Goal: Check status: Check status

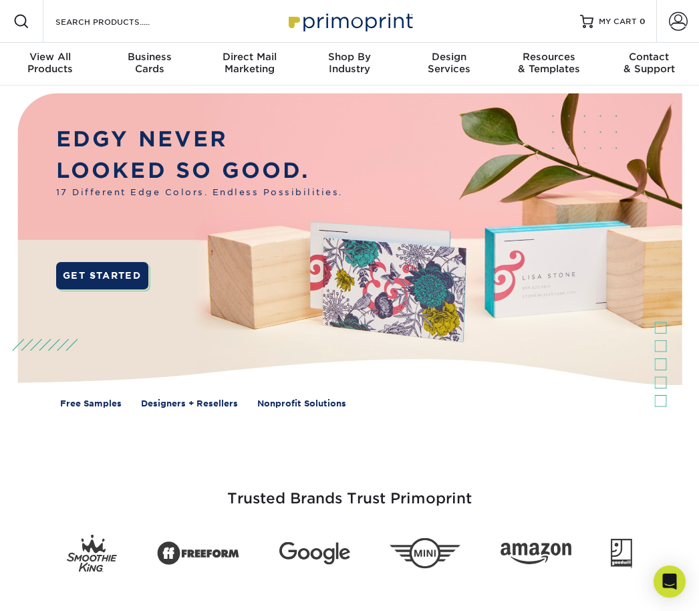
drag, startPoint x: 273, startPoint y: 1, endPoint x: 580, endPoint y: 92, distance: 319.7
click at [677, 23] on span at bounding box center [678, 21] width 19 height 19
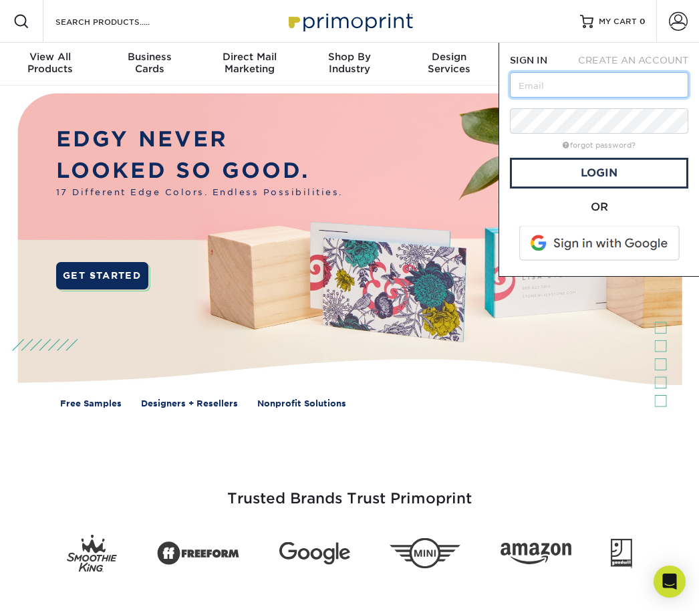
type input "[EMAIL_ADDRESS][DOMAIN_NAME]"
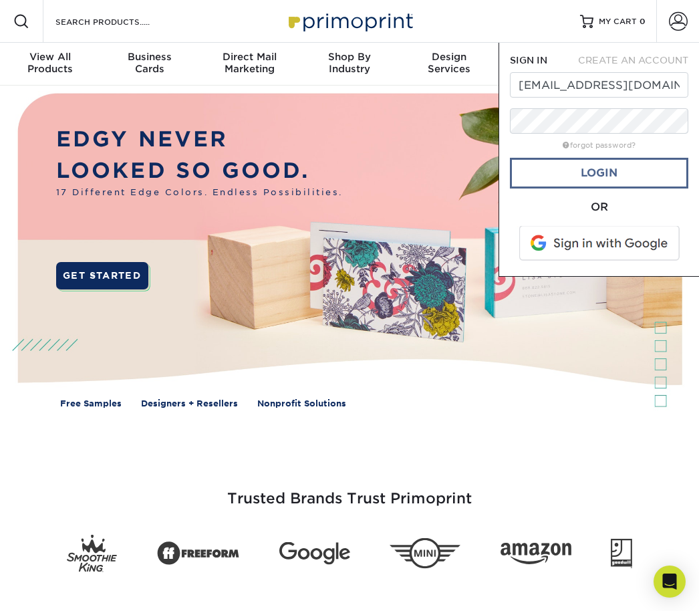
click at [578, 180] on link "Login" at bounding box center [599, 173] width 178 height 31
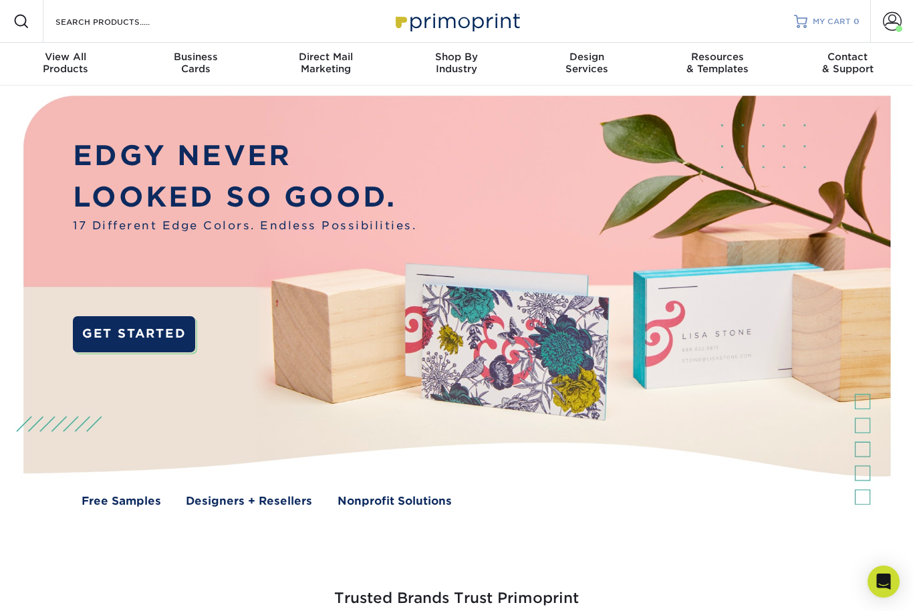
click at [698, 24] on span "MY CART" at bounding box center [832, 21] width 38 height 11
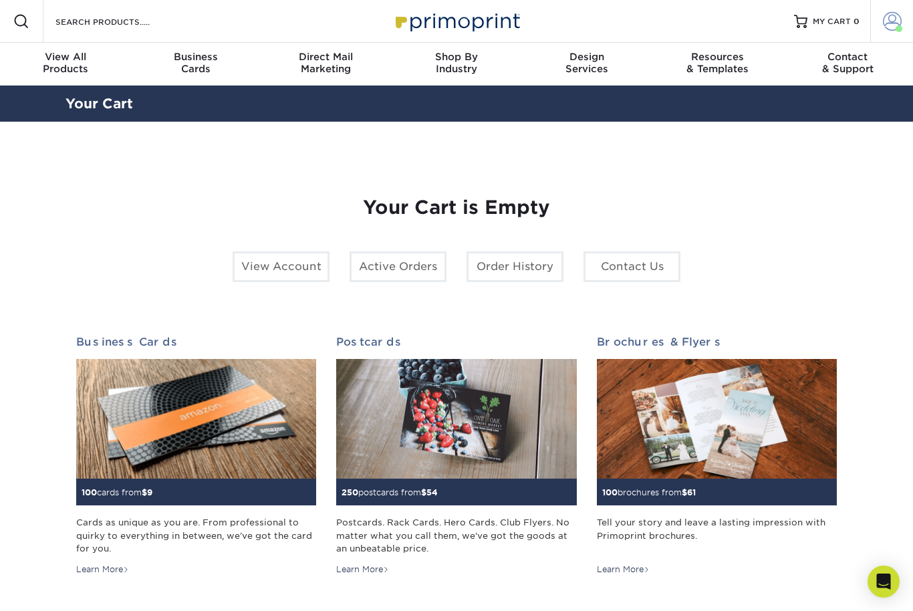
click at [889, 21] on span at bounding box center [892, 21] width 19 height 19
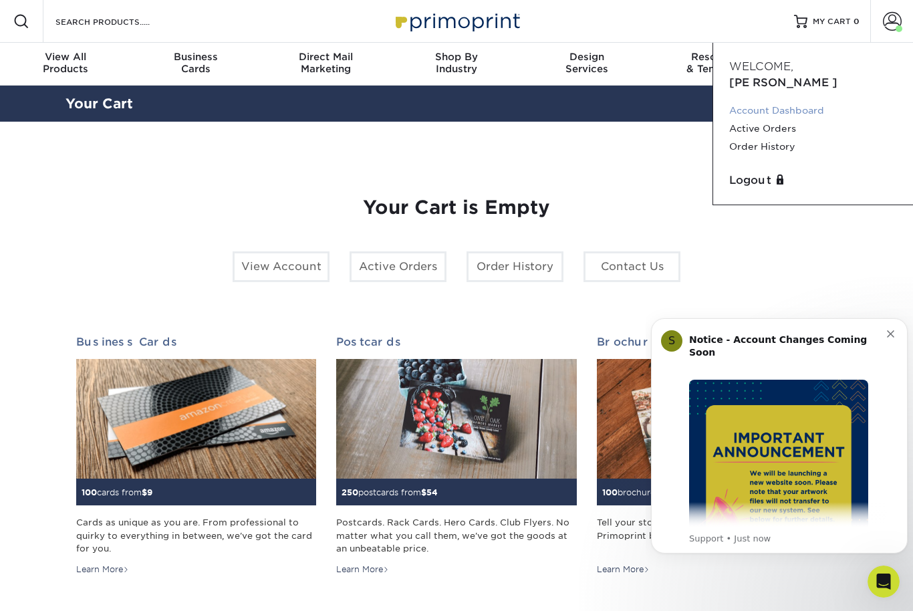
click at [783, 102] on link "Account Dashboard" at bounding box center [813, 111] width 168 height 18
click at [774, 138] on link "Order History" at bounding box center [813, 147] width 168 height 18
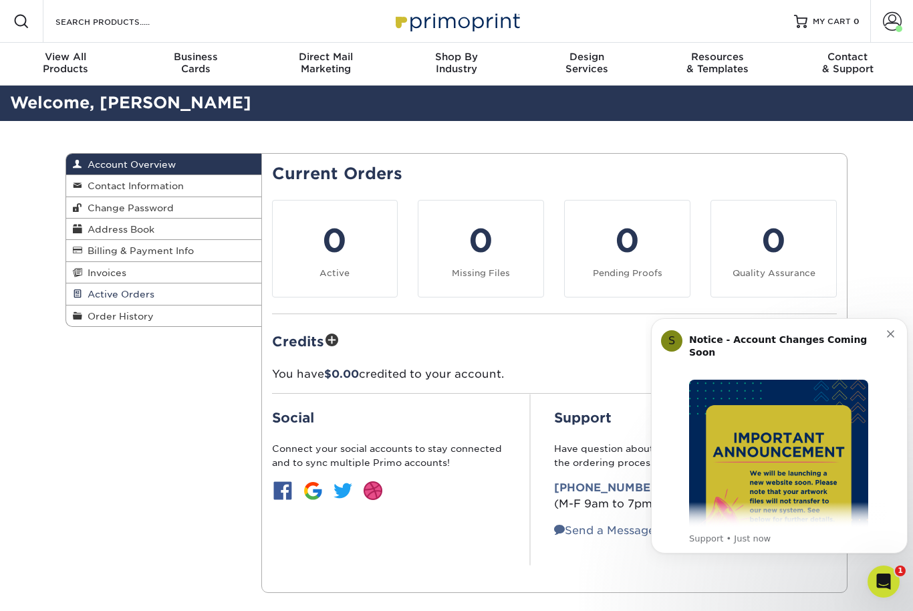
click at [122, 293] on span "Active Orders" at bounding box center [118, 294] width 72 height 11
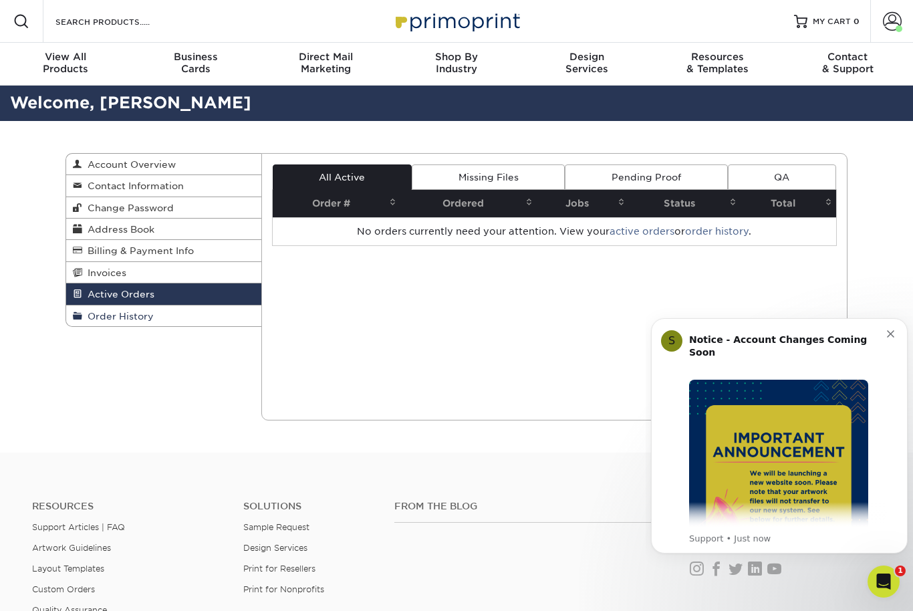
click at [106, 312] on span "Order History" at bounding box center [117, 316] width 71 height 11
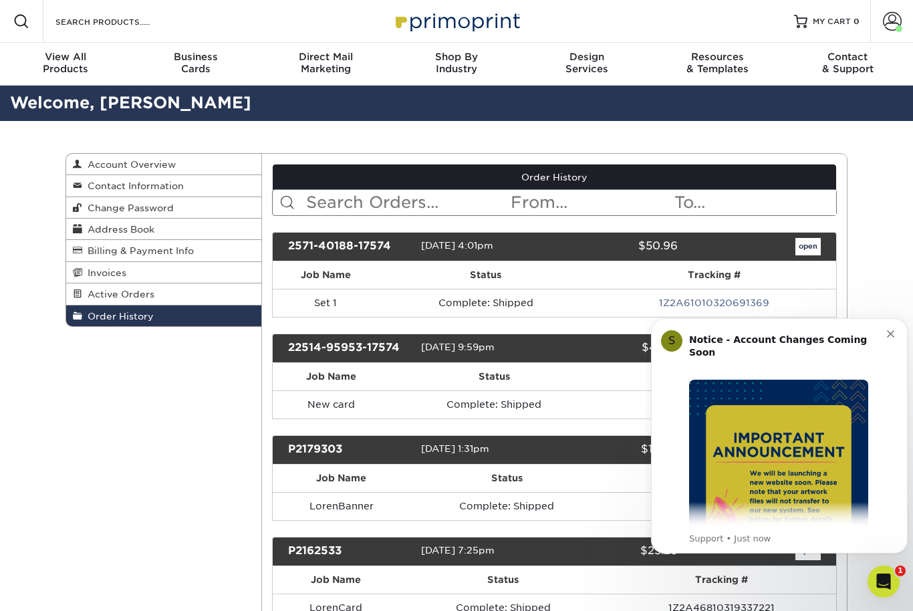
click at [893, 333] on icon "Dismiss notification" at bounding box center [890, 333] width 7 height 7
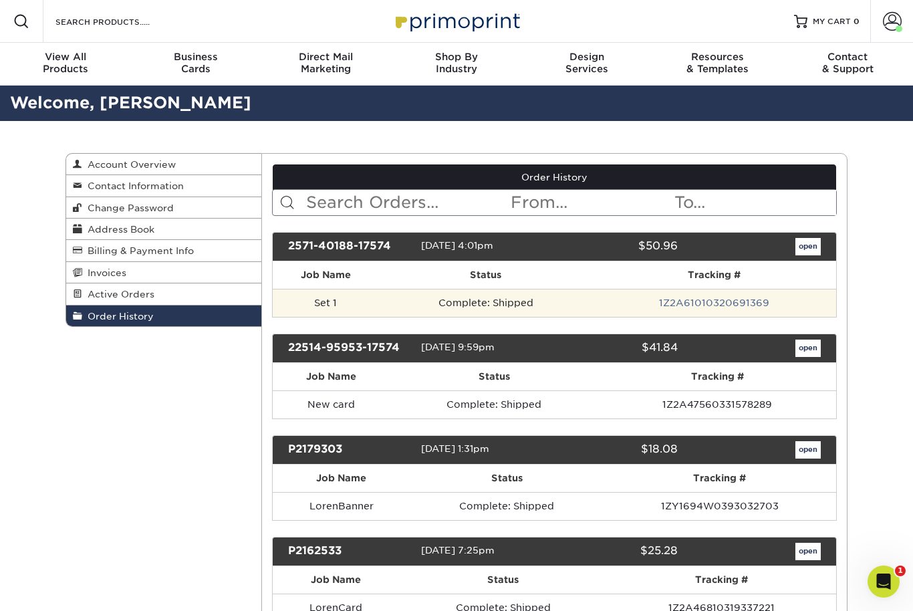
click at [346, 309] on td "Set 1" at bounding box center [326, 303] width 107 height 28
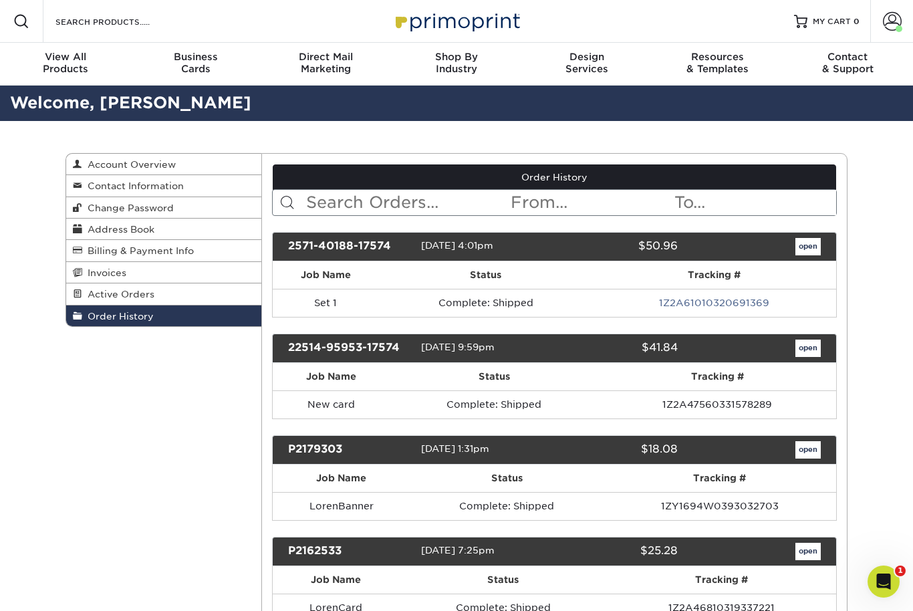
click at [817, 255] on link "open" at bounding box center [807, 246] width 25 height 17
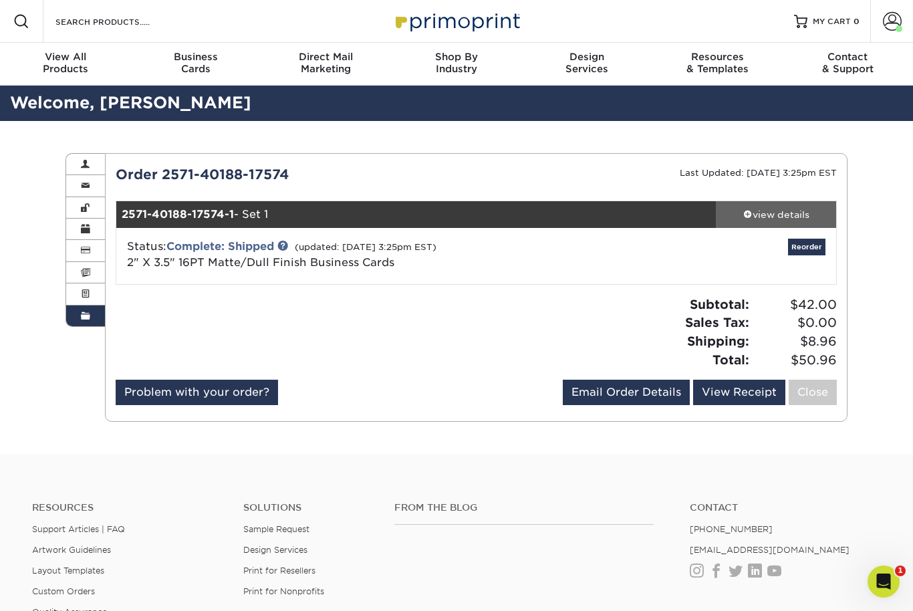
click at [796, 219] on div "view details" at bounding box center [776, 214] width 120 height 13
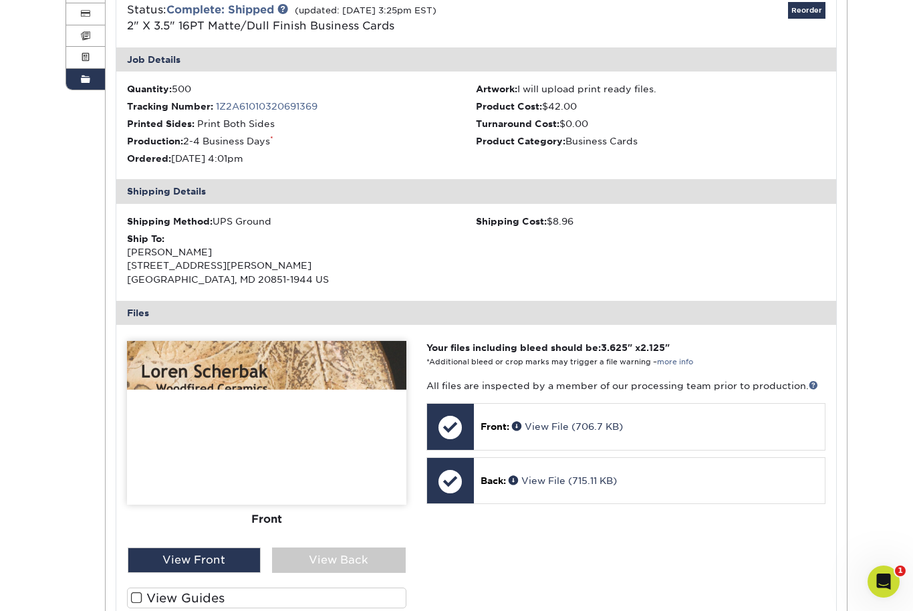
scroll to position [236, 0]
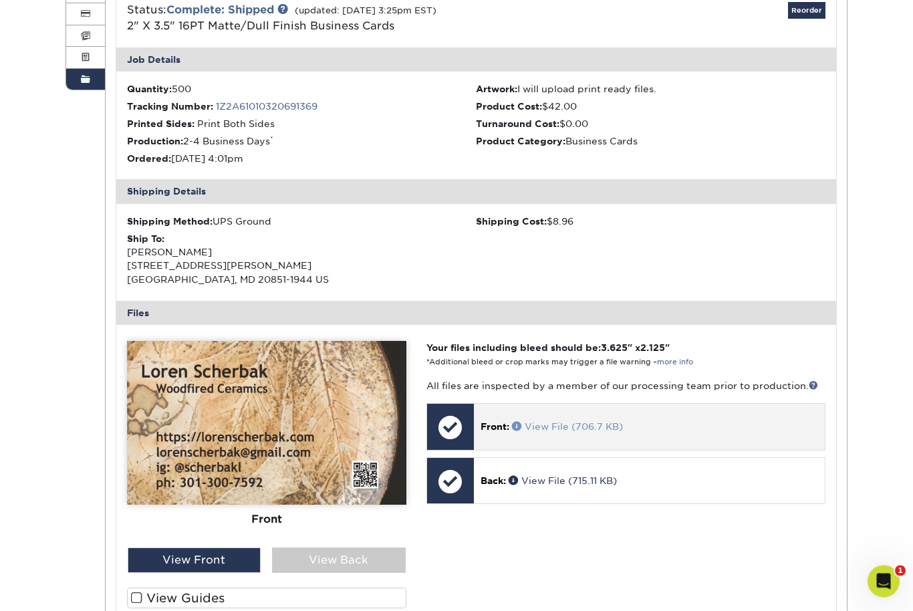
click at [579, 426] on link "View File (706.7 KB)" at bounding box center [567, 427] width 111 height 11
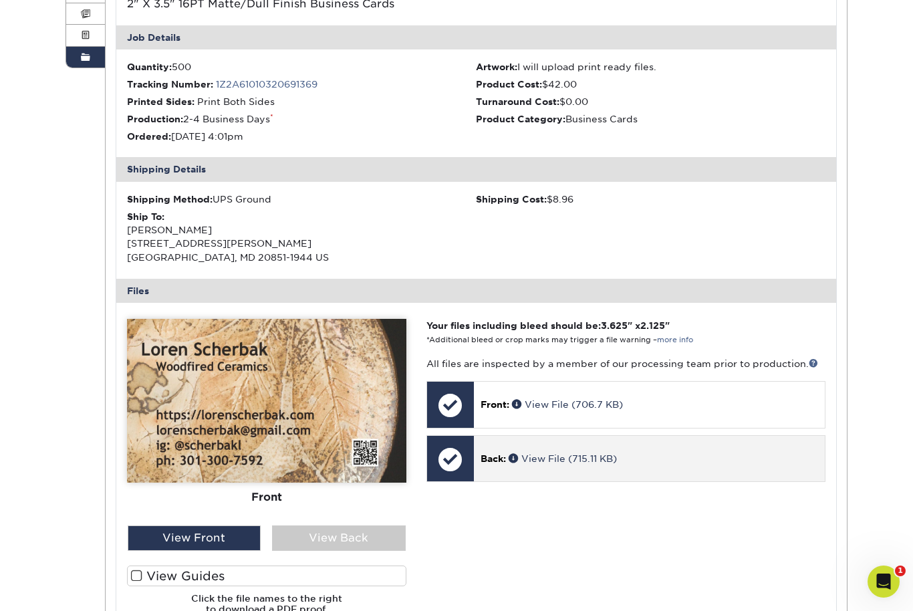
click at [553, 464] on div "Back: View File (715.11 KB)" at bounding box center [649, 458] width 351 height 45
click at [540, 455] on link "View File (715.11 KB)" at bounding box center [563, 458] width 108 height 11
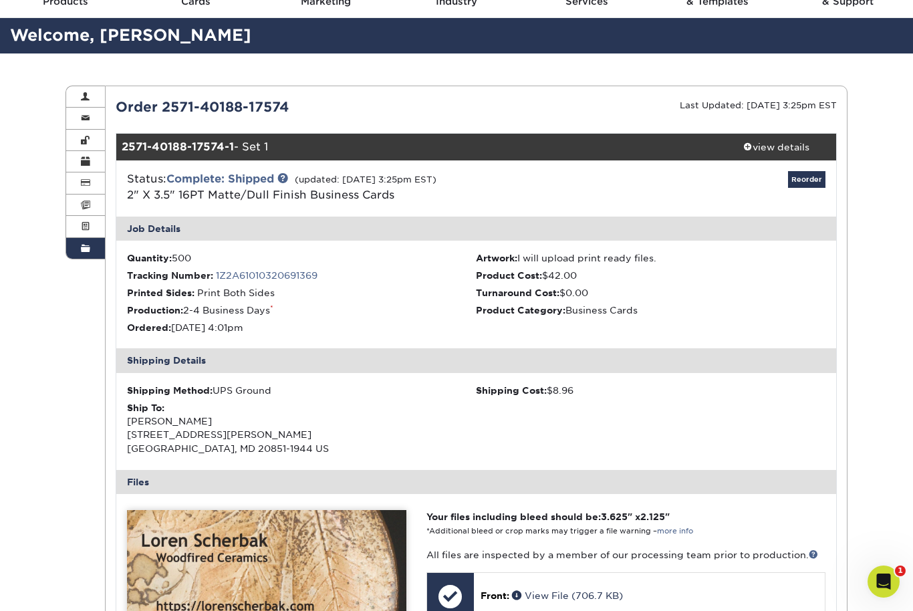
scroll to position [30, 0]
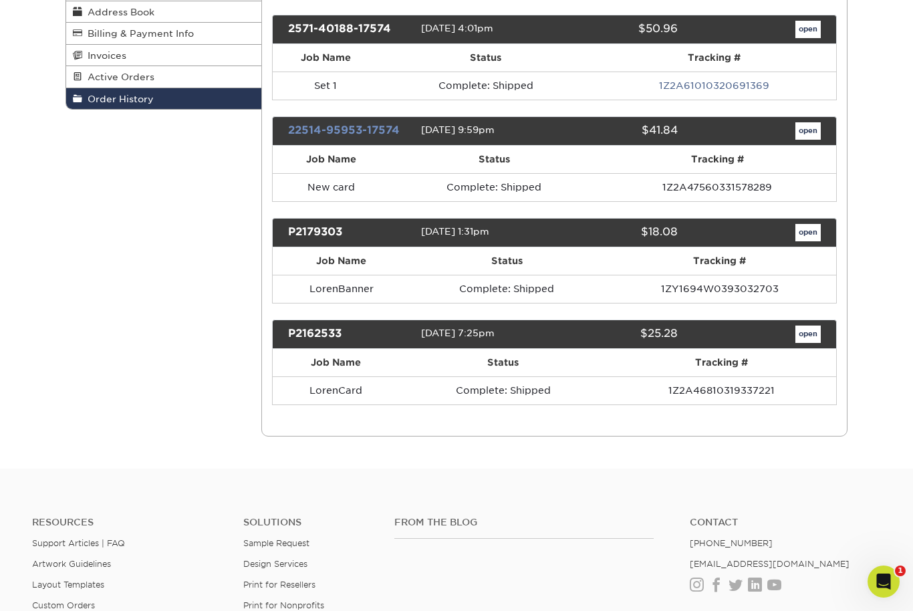
click at [354, 136] on link "22514-95953-17574" at bounding box center [344, 130] width 112 height 13
drag, startPoint x: 804, startPoint y: 136, endPoint x: 804, endPoint y: 353, distance: 217.2
click at [804, 136] on link "open" at bounding box center [807, 130] width 25 height 17
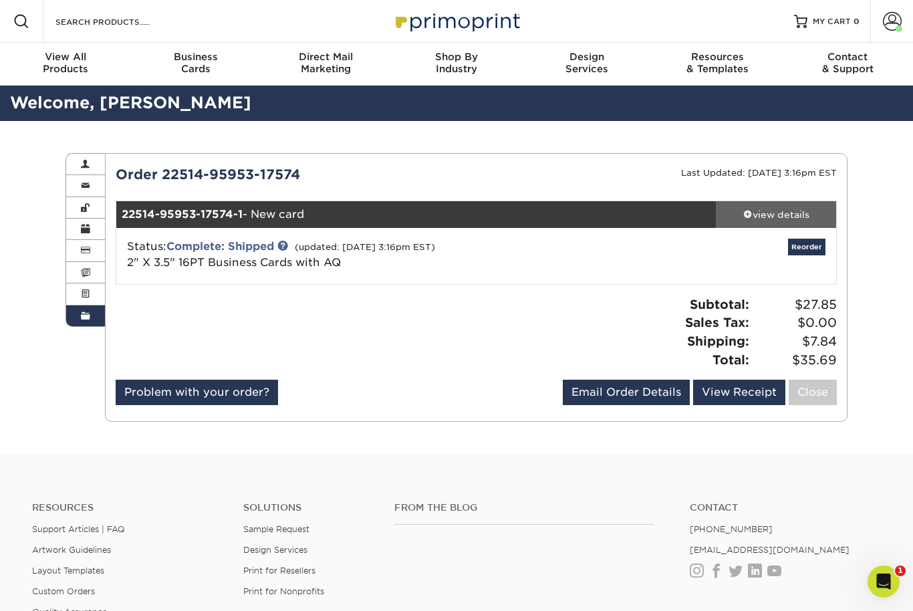
click at [792, 216] on div "view details" at bounding box center [776, 214] width 120 height 13
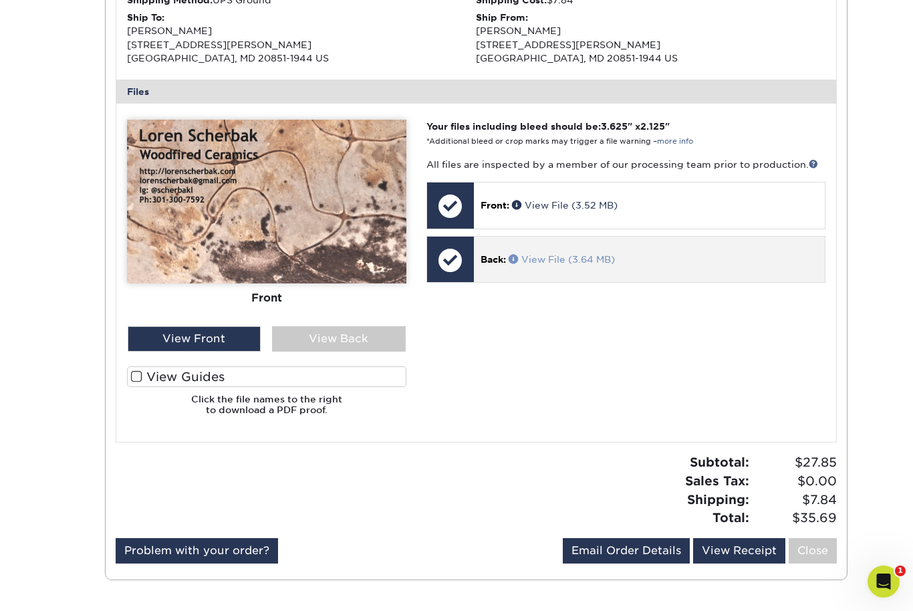
scroll to position [434, 0]
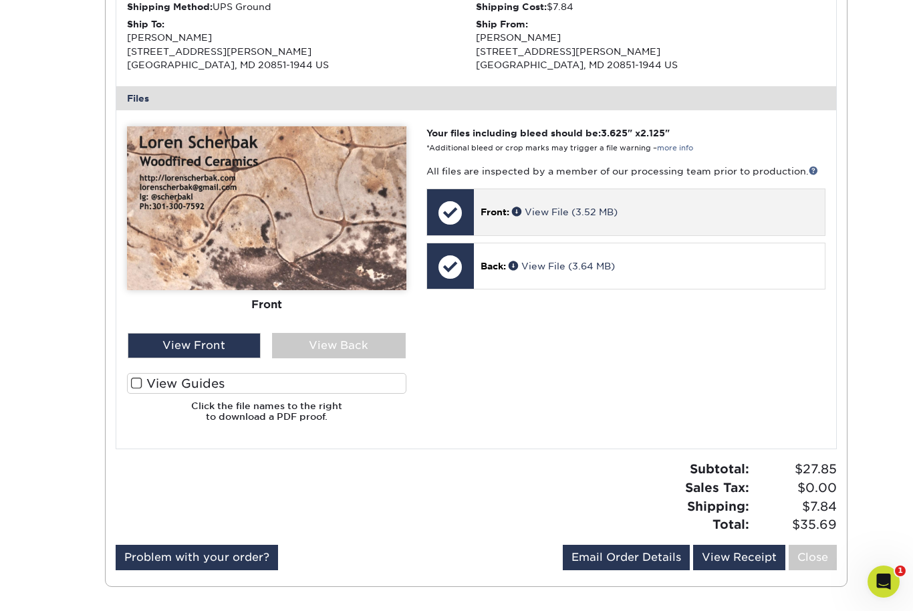
click at [511, 207] on p "Front: View File (3.52 MB)" at bounding box center [648, 211] width 337 height 13
click at [579, 206] on link "View File (3.52 MB)" at bounding box center [565, 211] width 106 height 11
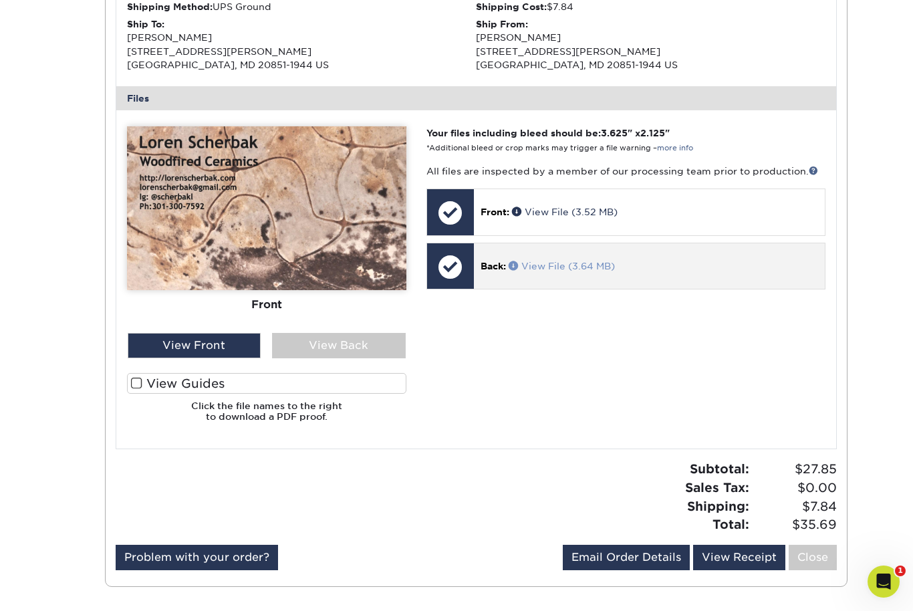
click at [579, 262] on link "View File (3.64 MB)" at bounding box center [562, 266] width 106 height 11
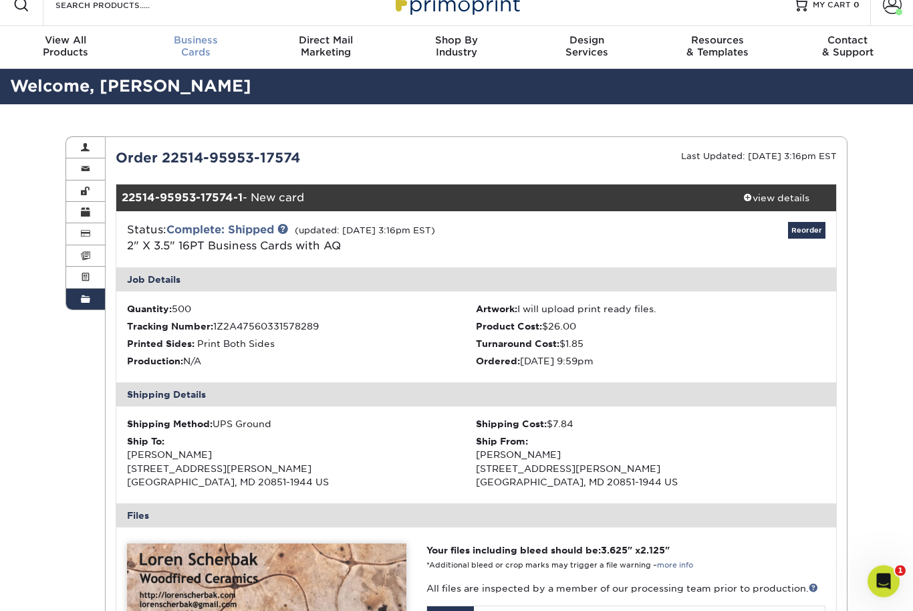
scroll to position [17, 0]
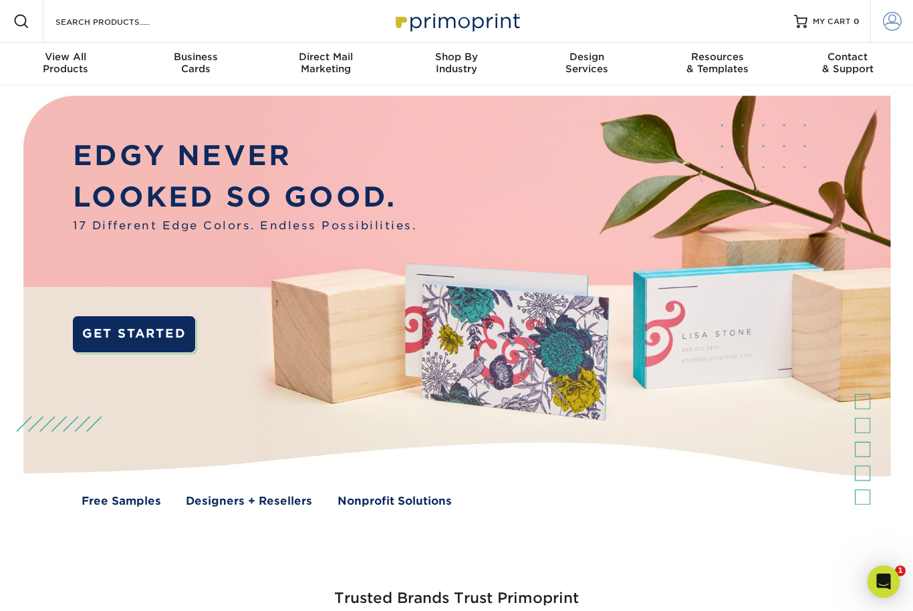
click at [896, 21] on span at bounding box center [892, 21] width 19 height 19
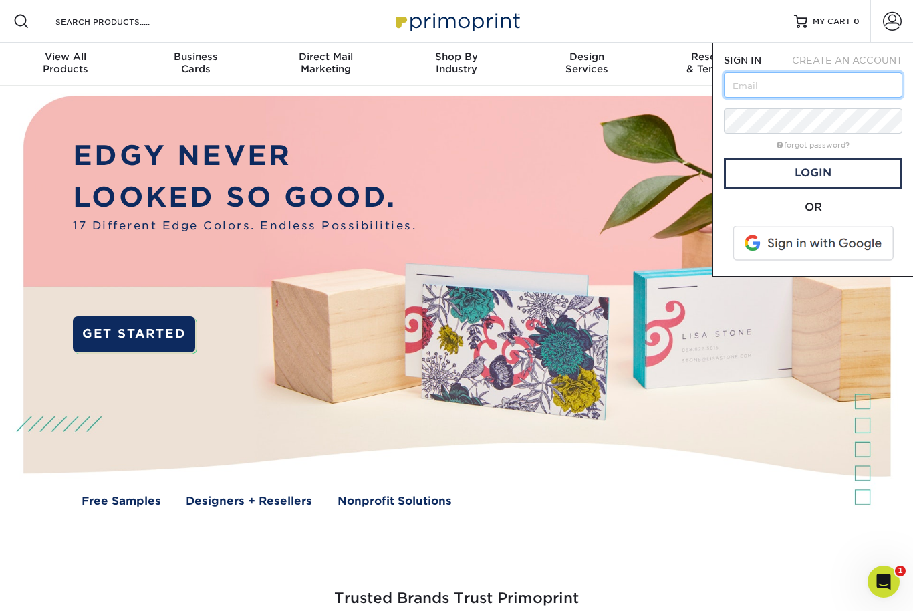
type input "[EMAIL_ADDRESS][DOMAIN_NAME]"
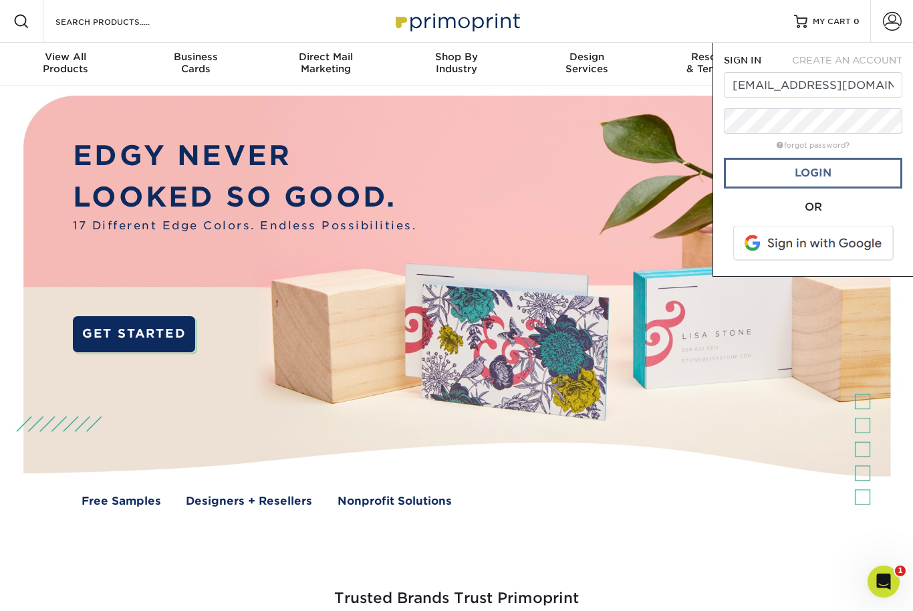
click at [827, 178] on link "Login" at bounding box center [813, 173] width 178 height 31
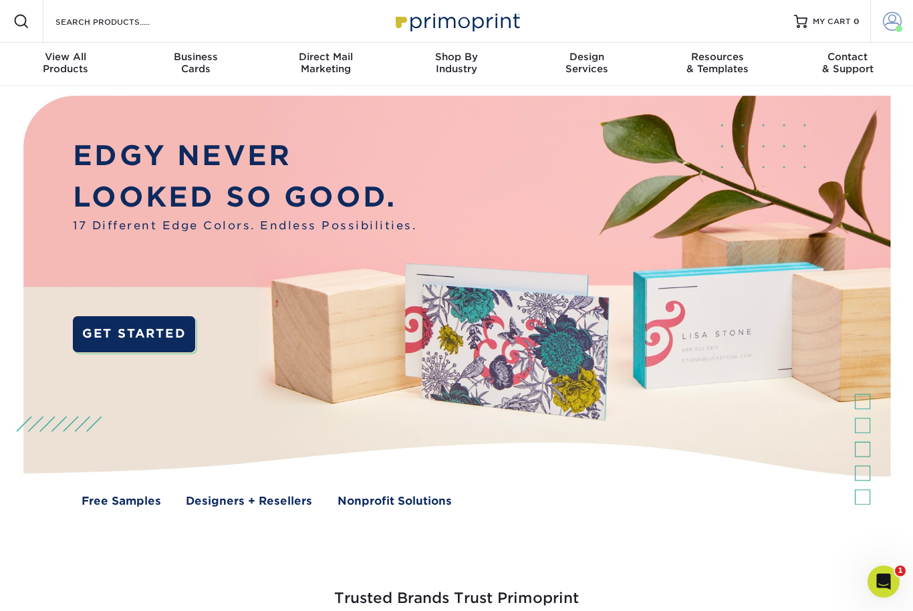
click at [894, 21] on span at bounding box center [892, 21] width 19 height 19
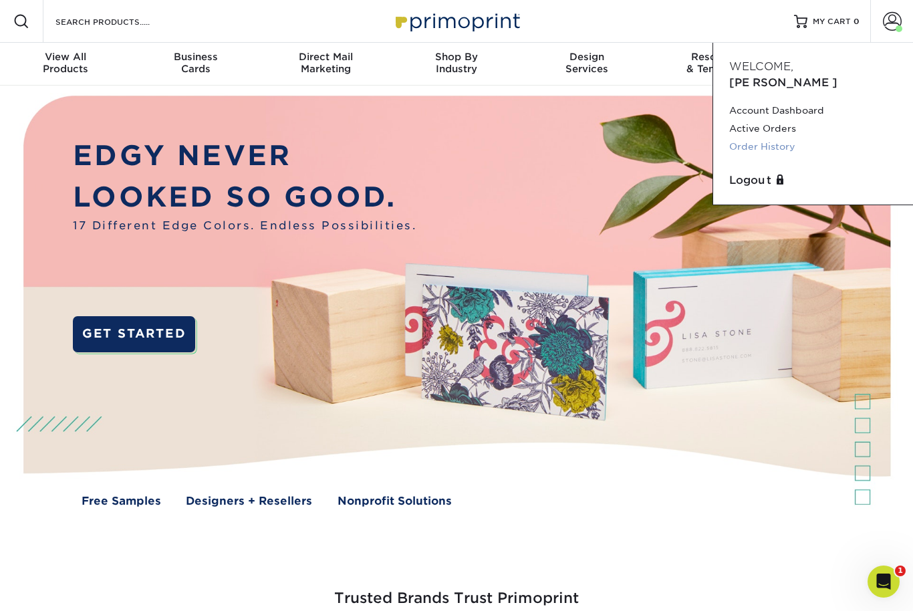
click at [775, 138] on link "Order History" at bounding box center [813, 147] width 168 height 18
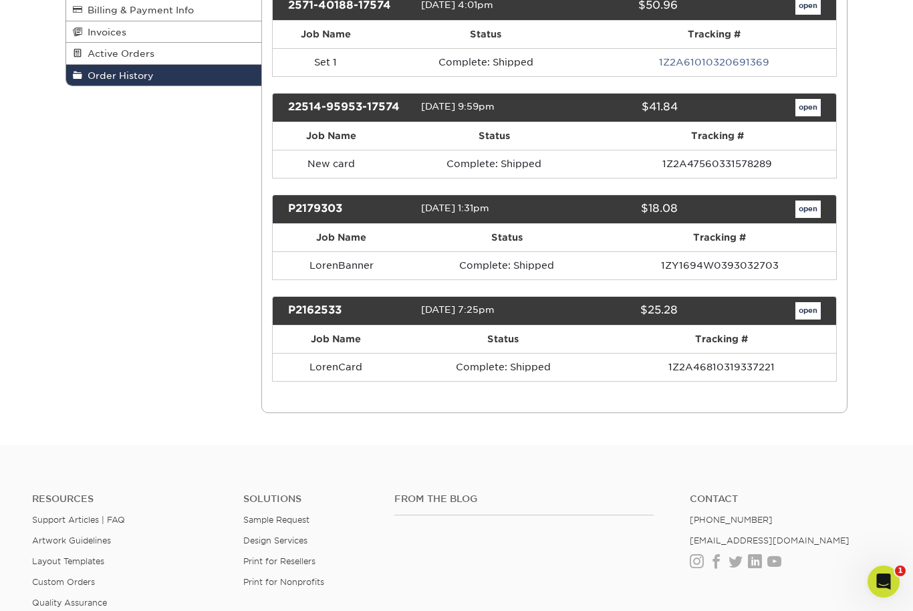
scroll to position [268, 0]
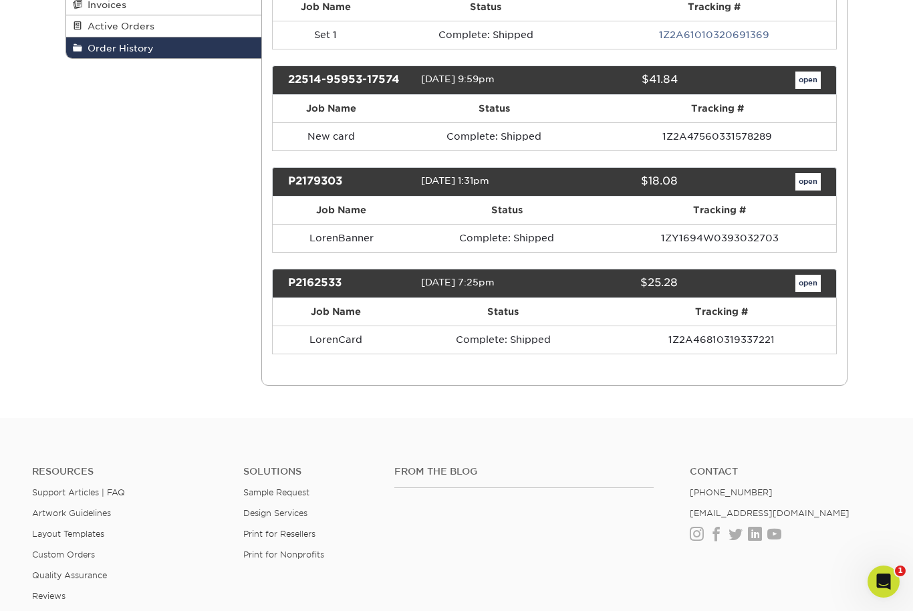
click at [811, 187] on link "open" at bounding box center [807, 181] width 25 height 17
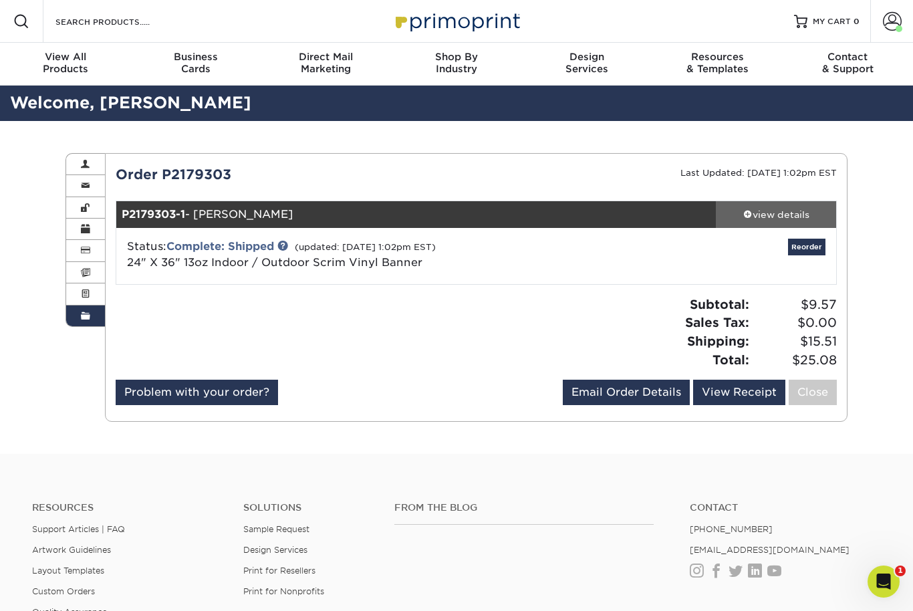
click at [772, 218] on div "view details" at bounding box center [776, 214] width 120 height 13
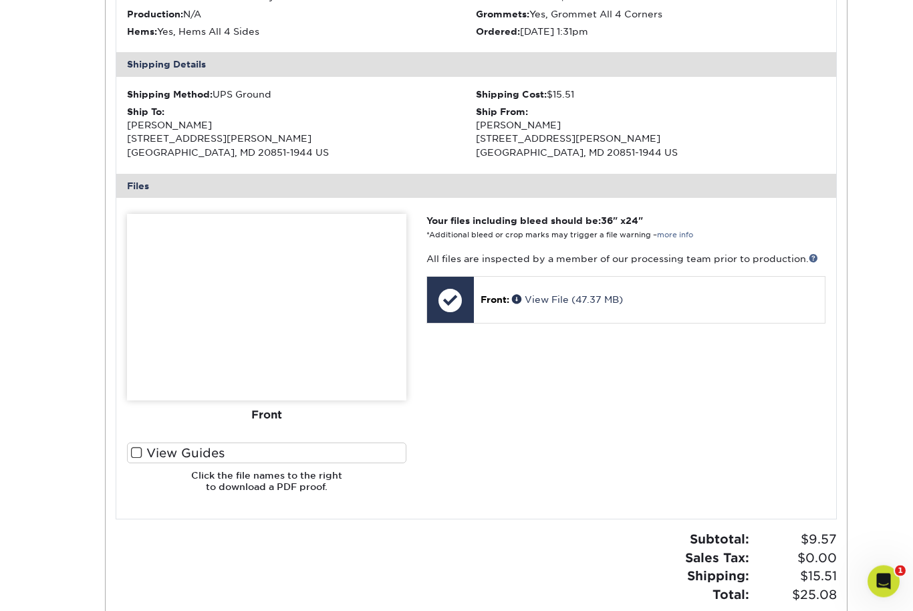
scroll to position [386, 0]
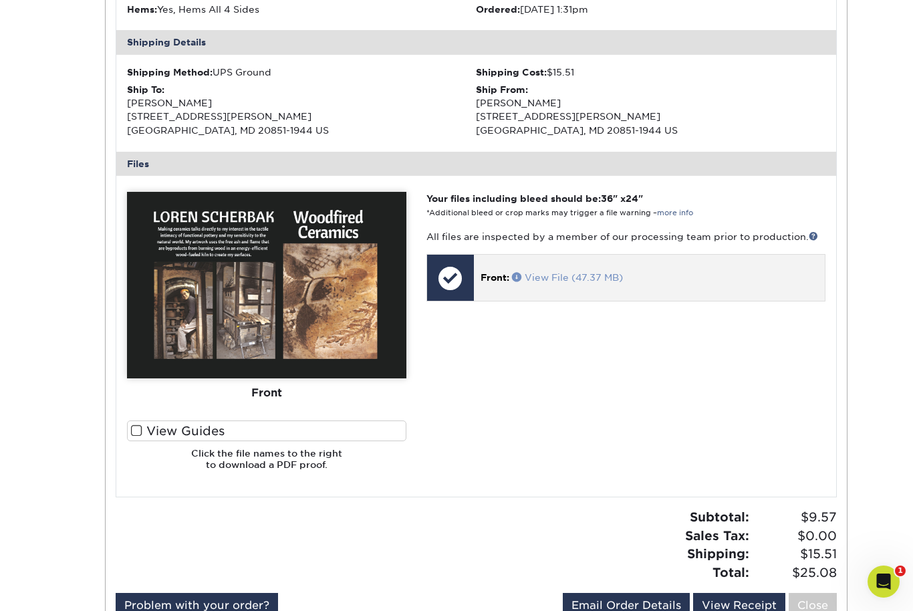
click at [591, 272] on link "View File (47.37 MB)" at bounding box center [567, 277] width 111 height 11
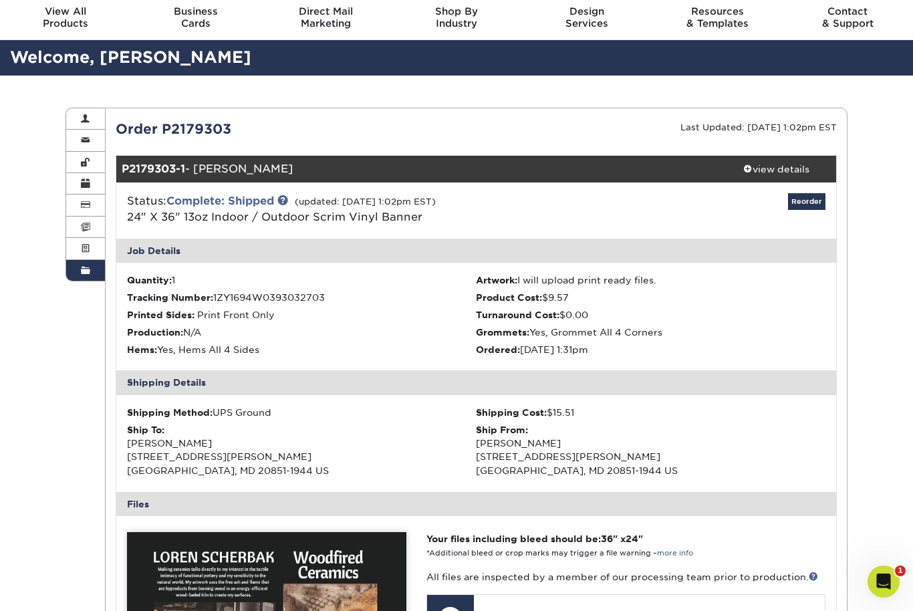
scroll to position [11, 0]
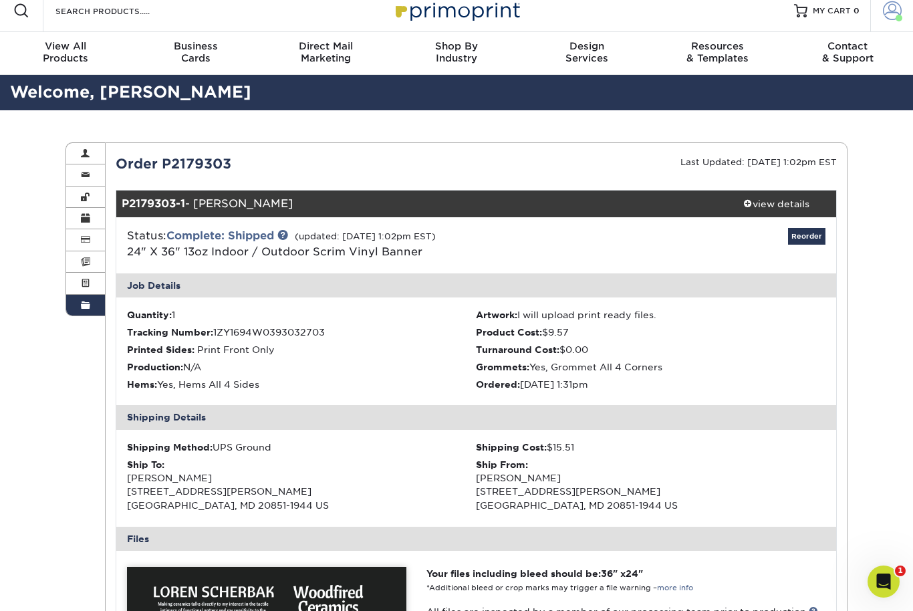
click at [892, 15] on span at bounding box center [892, 10] width 19 height 19
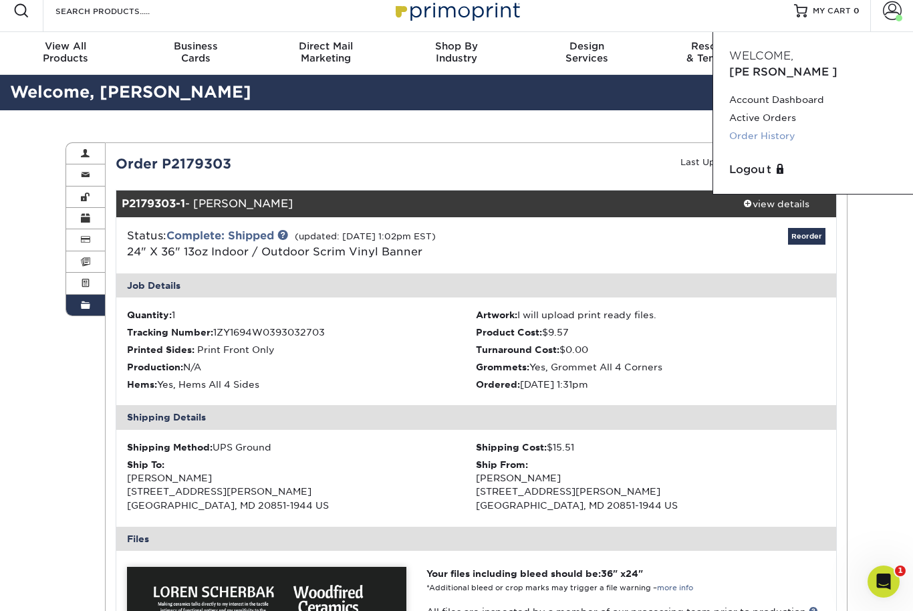
click at [758, 127] on link "Order History" at bounding box center [813, 136] width 168 height 18
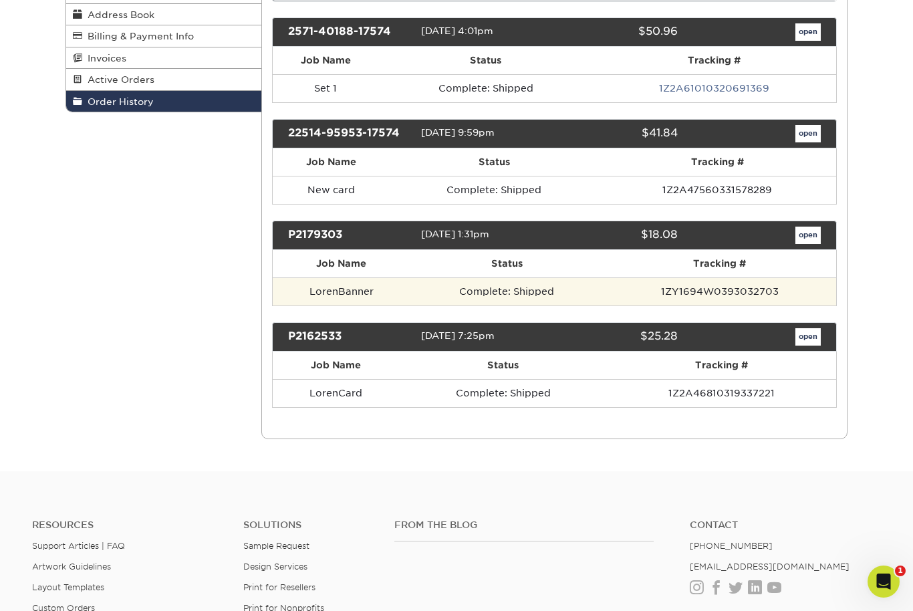
scroll to position [251, 0]
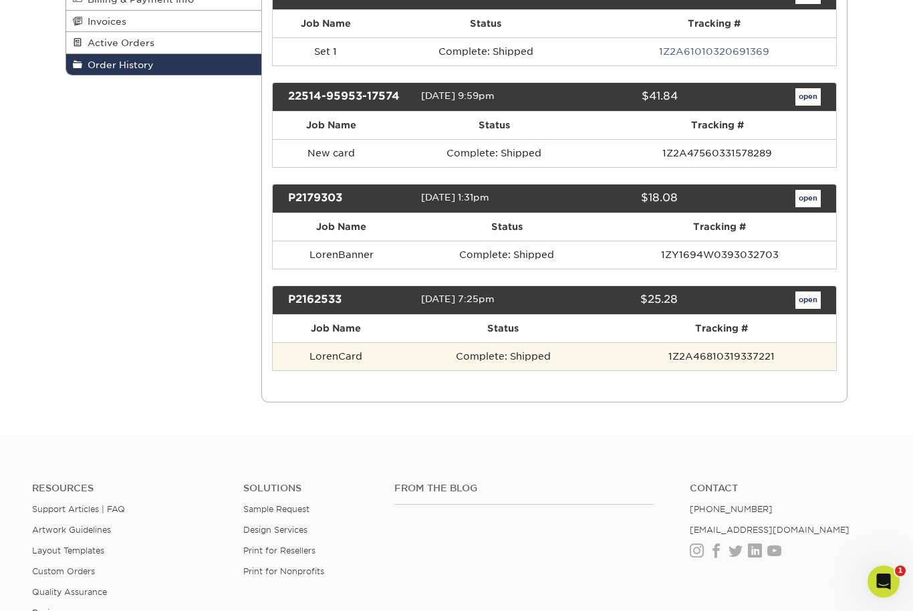
click at [736, 359] on td "1Z2A46810319337221" at bounding box center [721, 356] width 229 height 28
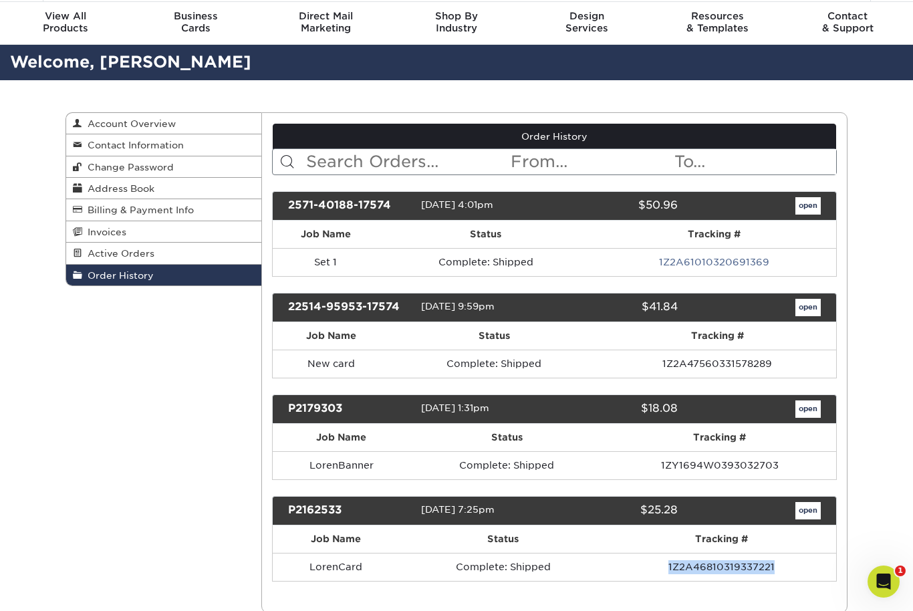
scroll to position [0, 0]
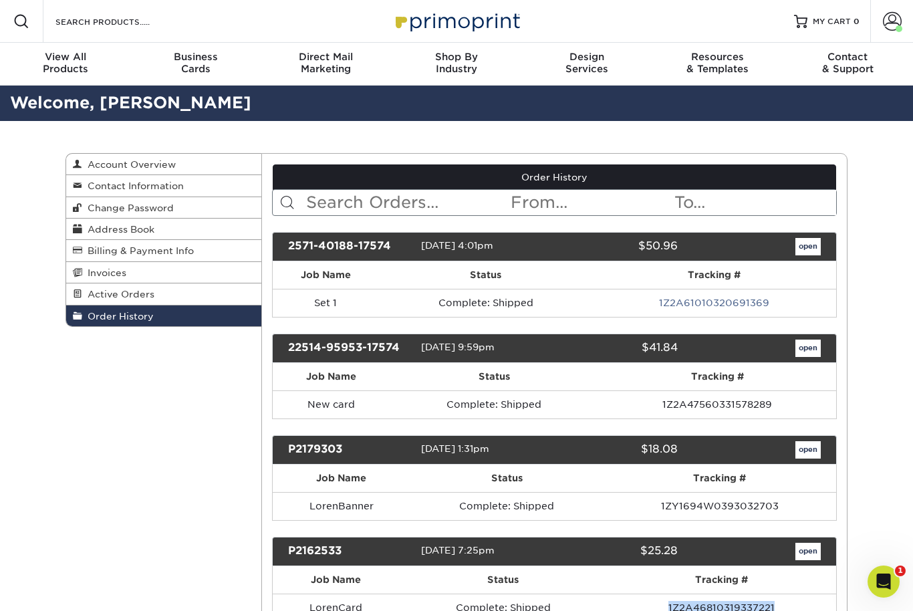
click at [813, 249] on link "open" at bounding box center [807, 246] width 25 height 17
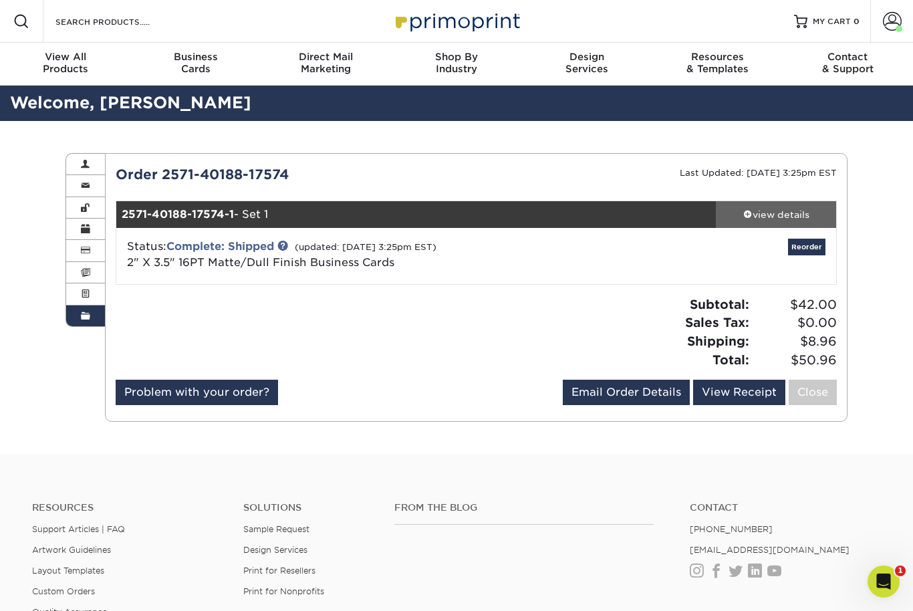
click at [788, 215] on div "view details" at bounding box center [776, 214] width 120 height 13
